Goal: Find specific page/section: Find specific page/section

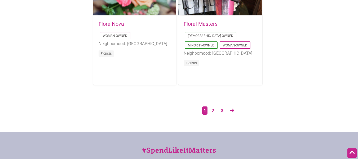
scroll to position [929, 0]
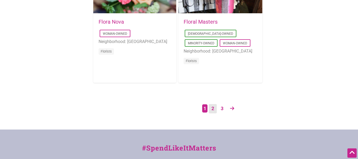
click at [212, 107] on link "2" at bounding box center [213, 108] width 8 height 9
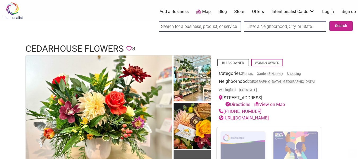
scroll to position [33, 0]
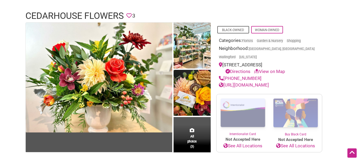
click at [269, 82] on link "https://www.cedarhouseflowers.com/" at bounding box center [244, 84] width 50 height 5
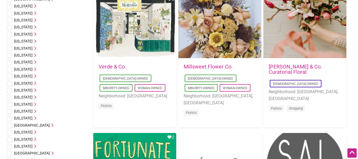
scroll to position [204, 0]
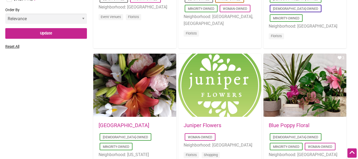
drag, startPoint x: 0, startPoint y: 0, endPoint x: 362, endPoint y: 59, distance: 366.9
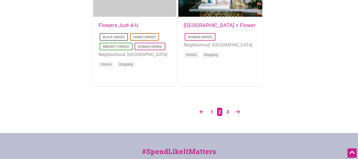
scroll to position [942, 0]
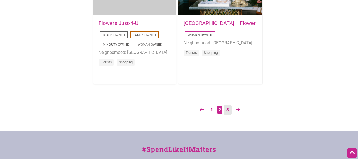
click at [228, 110] on link "3" at bounding box center [228, 109] width 8 height 9
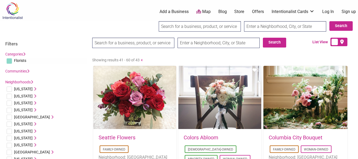
drag, startPoint x: 358, startPoint y: 9, endPoint x: 362, endPoint y: 16, distance: 8.3
click at [358, 16] on html "× Menu 0 Add a Business Map Blog Store Offers Intentionalist Cards Buy Black Ca…" at bounding box center [179, 79] width 358 height 159
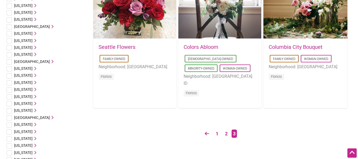
scroll to position [93, 0]
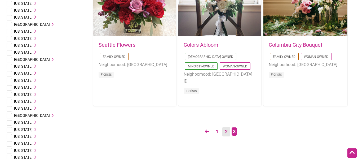
click at [228, 129] on link "2" at bounding box center [227, 131] width 8 height 9
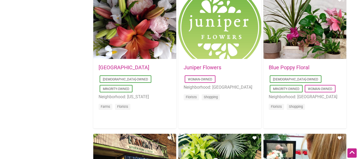
scroll to position [486, 0]
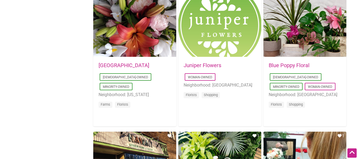
click at [207, 65] on link "Juniper Flowers" at bounding box center [203, 65] width 38 height 6
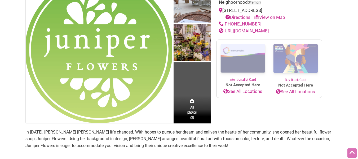
scroll to position [83, 0]
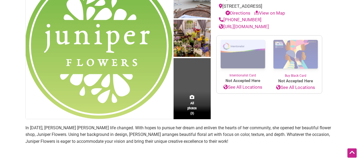
click at [259, 25] on link "[URL][DOMAIN_NAME]" at bounding box center [244, 26] width 50 height 5
